Goal: Task Accomplishment & Management: Manage account settings

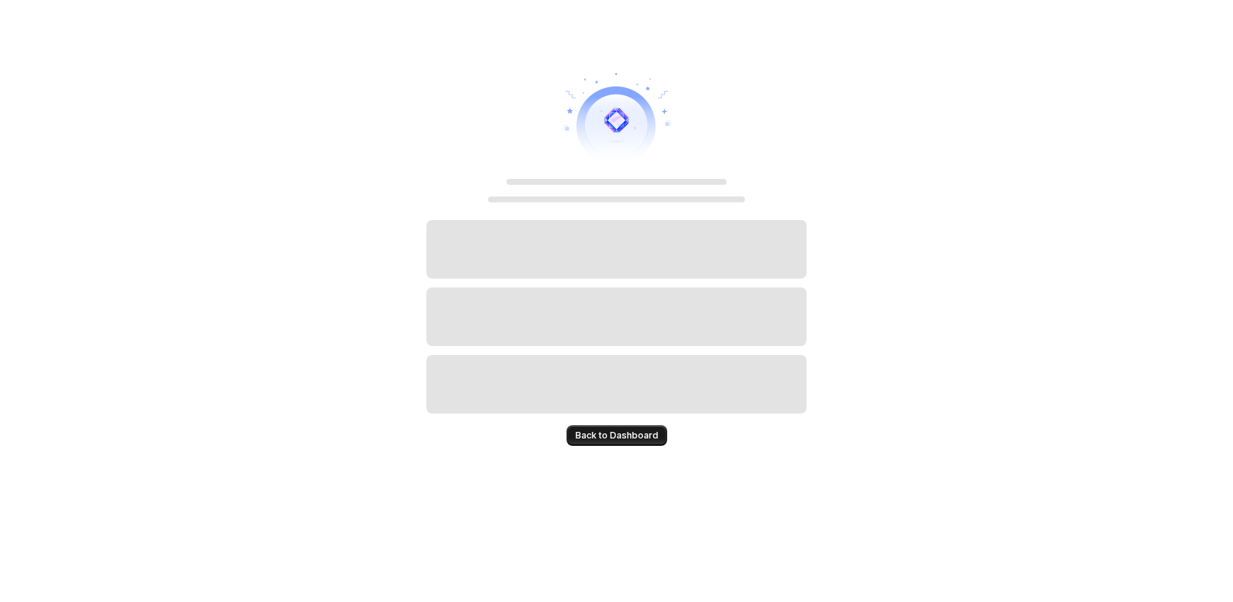
click at [636, 434] on span "Back to Dashboard" at bounding box center [616, 436] width 83 height 12
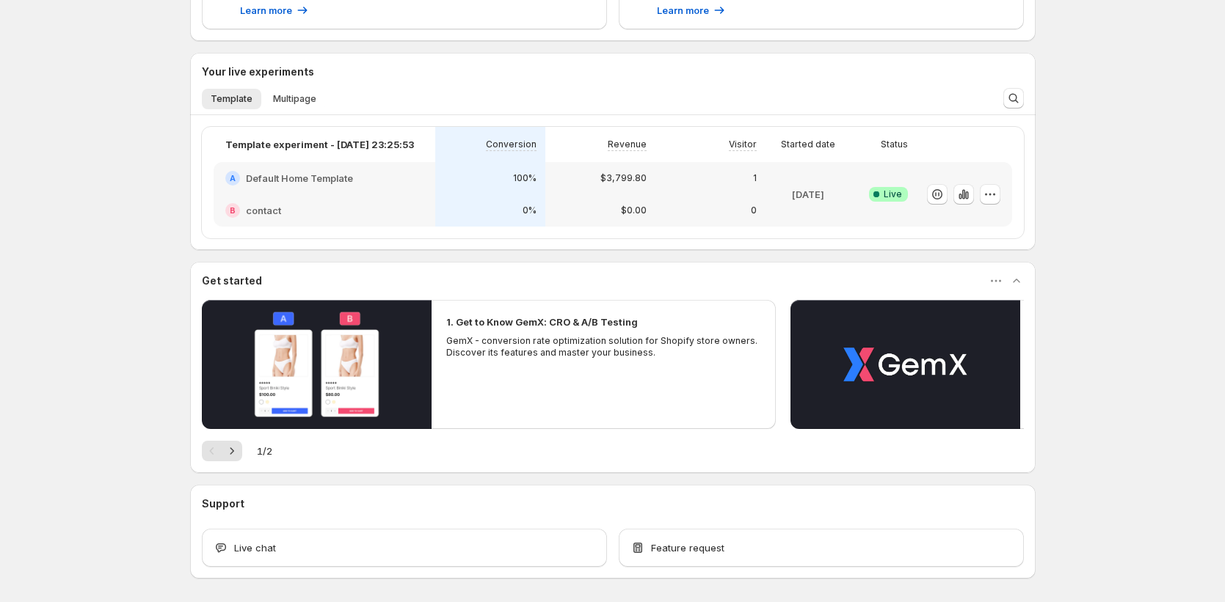
scroll to position [438, 0]
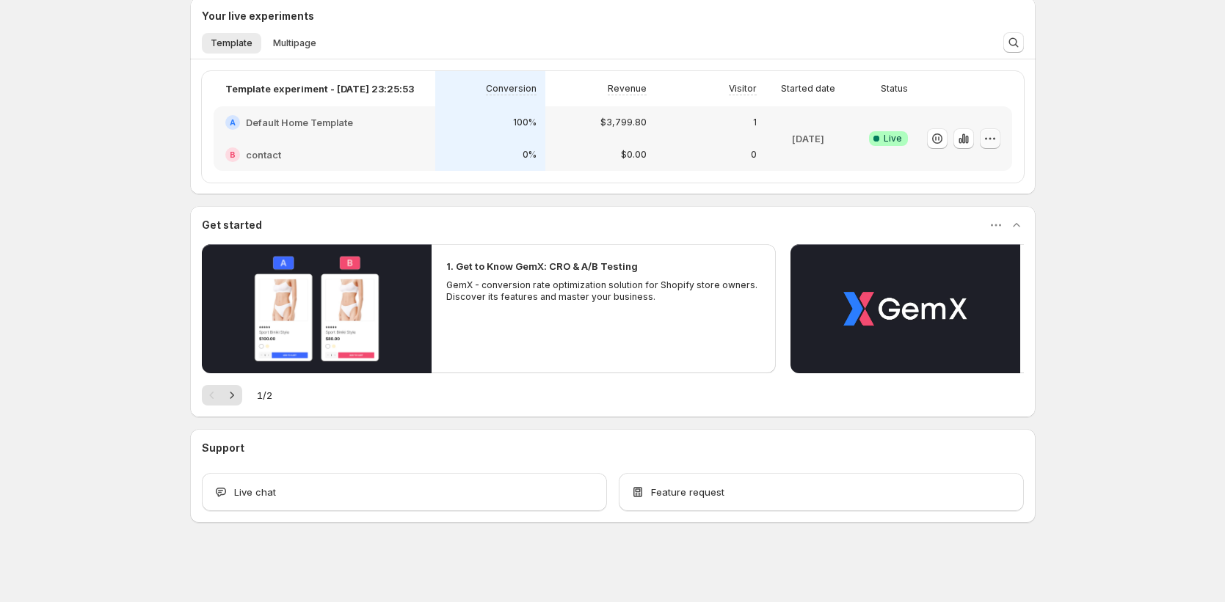
click at [996, 138] on icon "button" at bounding box center [990, 138] width 15 height 15
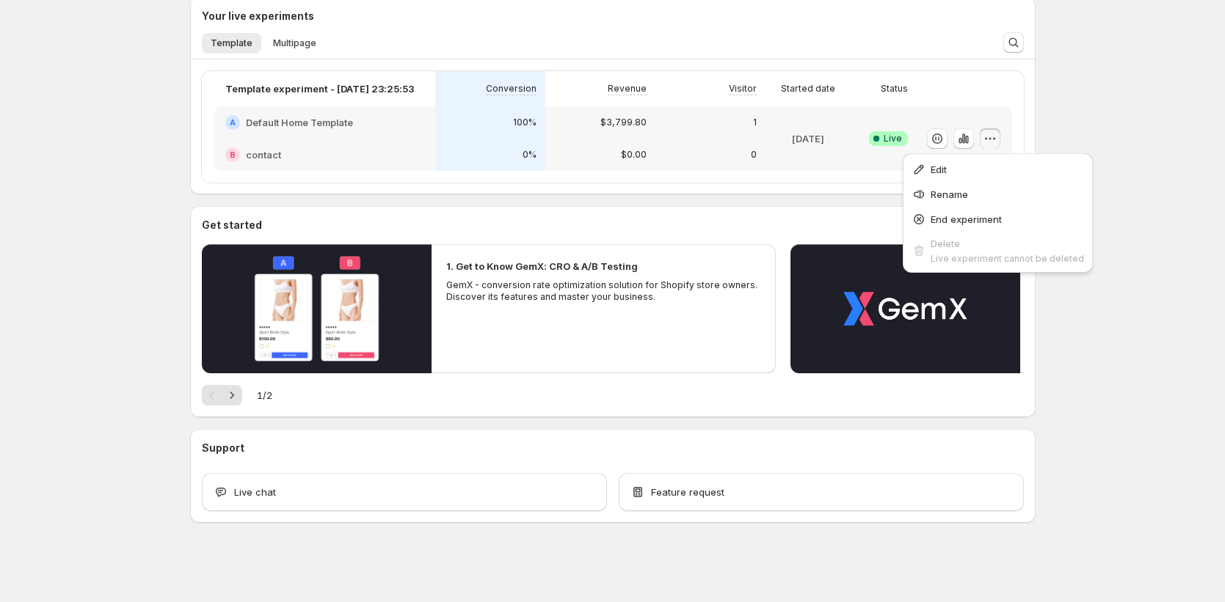
click at [1040, 135] on div "Enjoy 10 days left on your Funnel Optimization free trial You won't be charged …" at bounding box center [612, 82] width 881 height 1041
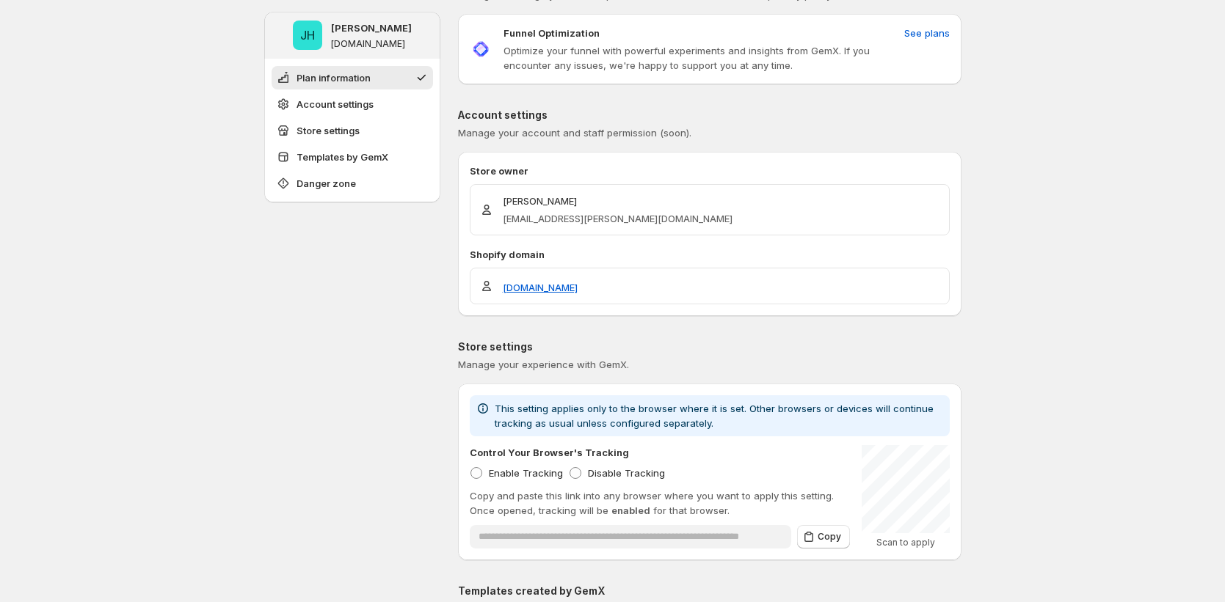
scroll to position [48, 0]
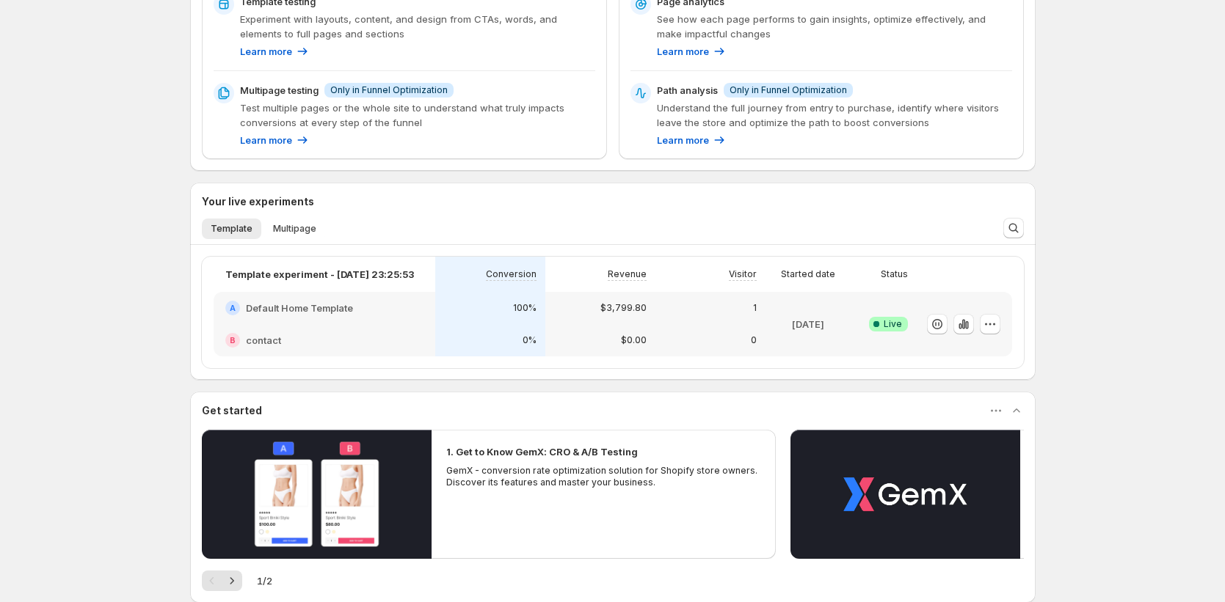
scroll to position [277, 0]
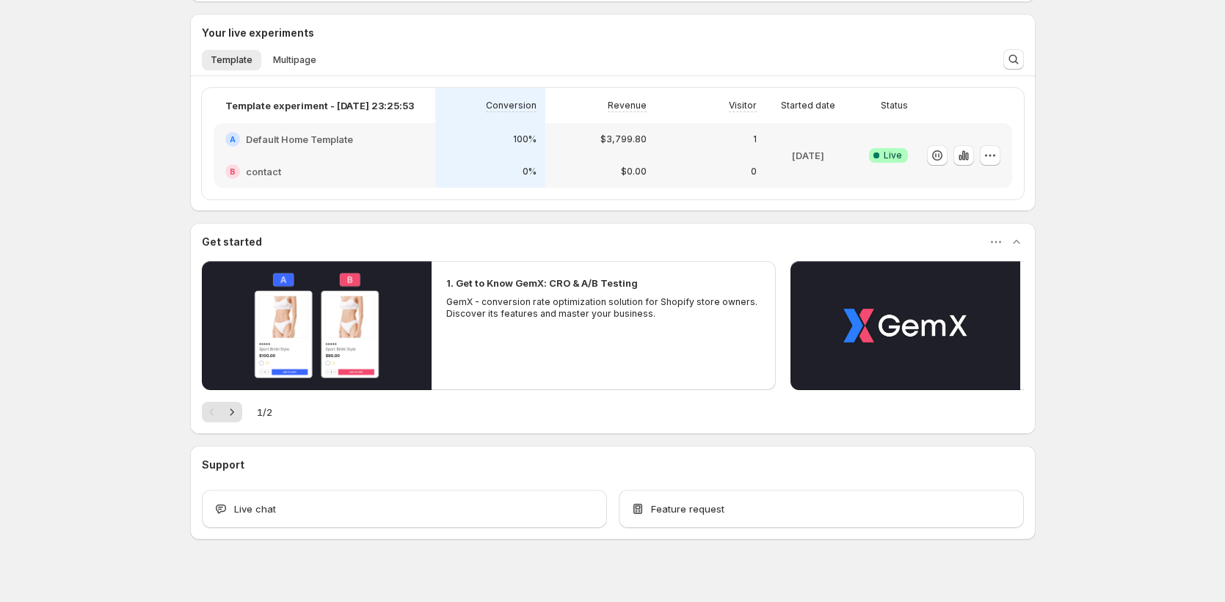
scroll to position [438, 0]
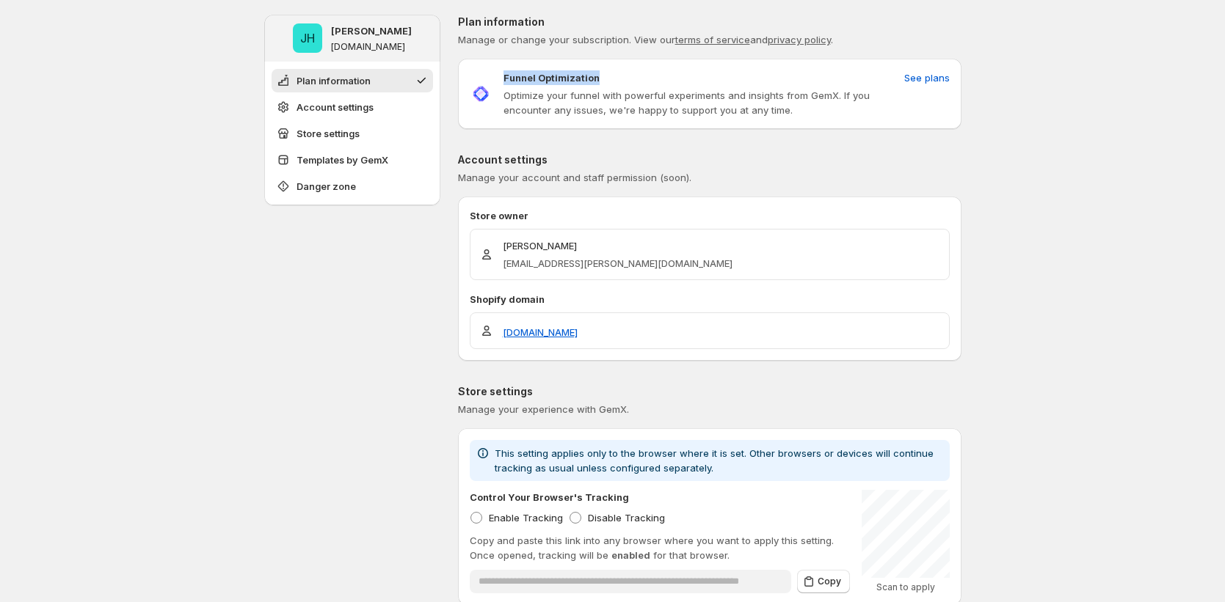
drag, startPoint x: 509, startPoint y: 82, endPoint x: 757, endPoint y: 71, distance: 247.6
click at [757, 71] on div "Funnel Optimization" at bounding box center [700, 77] width 395 height 15
click at [778, 156] on p "Account settings" at bounding box center [709, 160] width 503 height 15
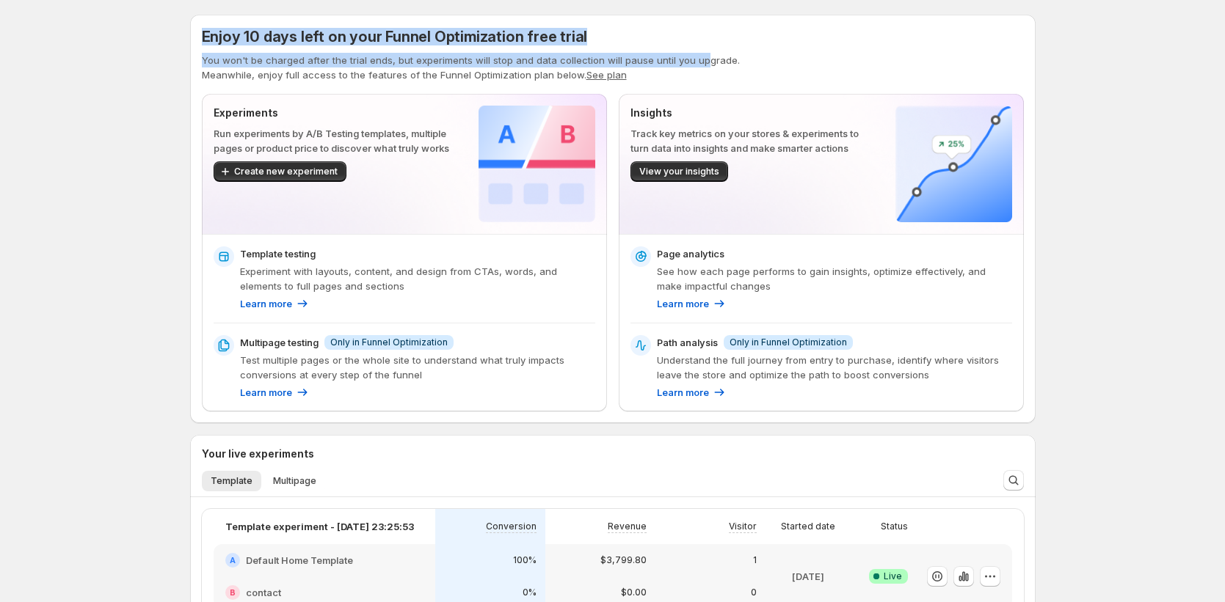
drag, startPoint x: 208, startPoint y: 40, endPoint x: 701, endPoint y: 58, distance: 493.5
click at [701, 58] on div "Enjoy 10 days left on your Funnel Optimization free trial You won't be charged …" at bounding box center [613, 54] width 822 height 56
click at [651, 42] on div "Enjoy 10 days left on your Funnel Optimization free trial" at bounding box center [613, 36] width 822 height 21
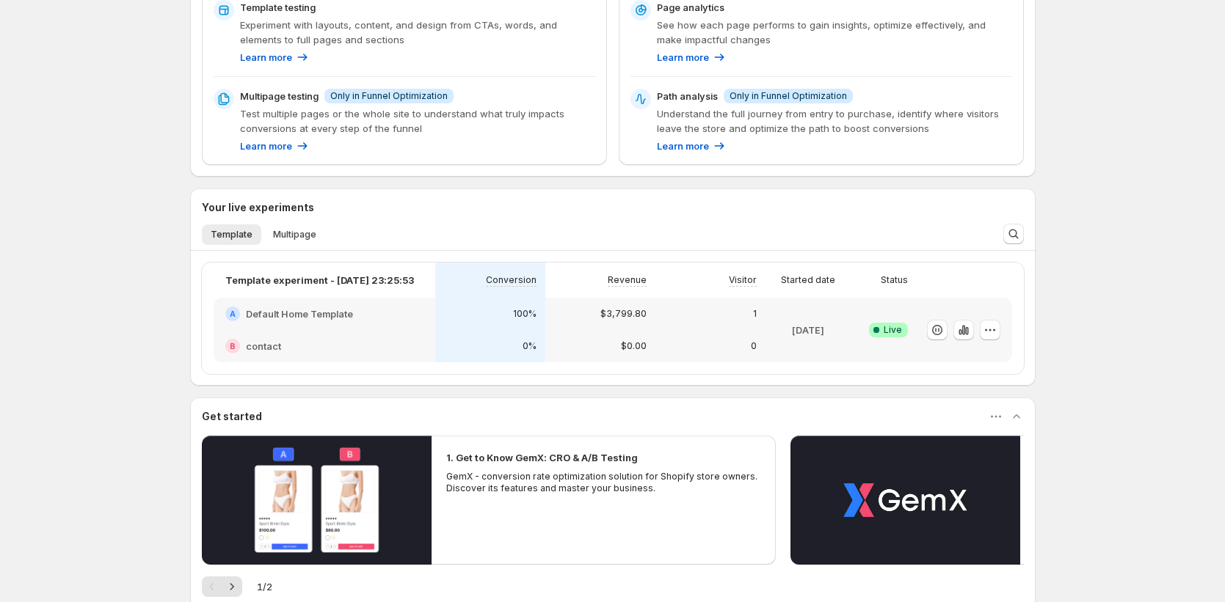
scroll to position [438, 0]
